Goal: Transaction & Acquisition: Purchase product/service

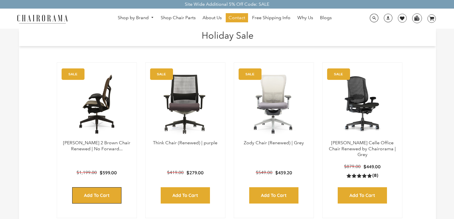
click at [99, 192] on input "Add to Cart" at bounding box center [96, 195] width 49 height 16
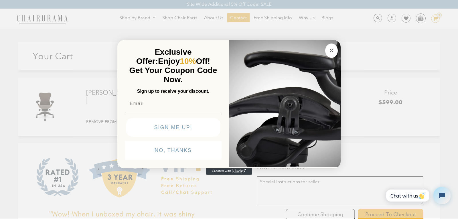
drag, startPoint x: 332, startPoint y: 52, endPoint x: 330, endPoint y: 50, distance: 3.2
click at [332, 52] on circle "Close dialog" at bounding box center [331, 50] width 7 height 7
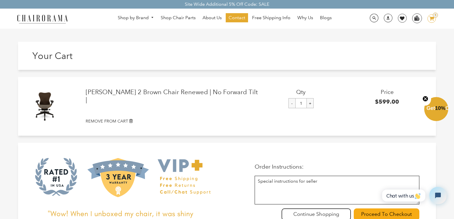
click at [429, 95] on button "Close teaser" at bounding box center [425, 98] width 11 height 13
click at [431, 92] on div "Herman Miller Mirra 2 Brown Chair Renewed | No Forward Tilt | Price $599.00 Qty…" at bounding box center [227, 106] width 418 height 59
click at [208, 18] on span "About Us" at bounding box center [211, 18] width 19 height 6
